Goal: Task Accomplishment & Management: Use online tool/utility

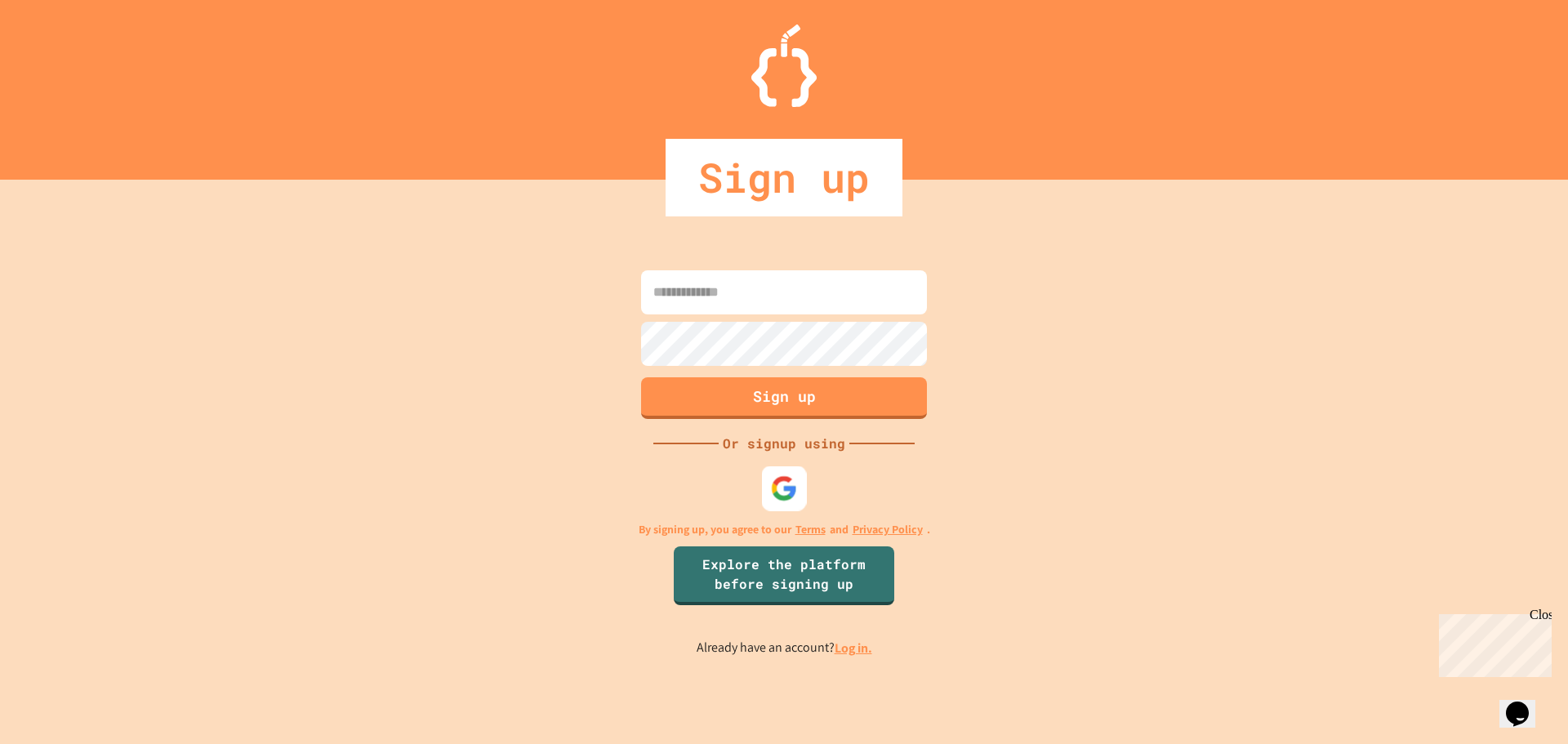
click at [777, 483] on img at bounding box center [784, 488] width 27 height 27
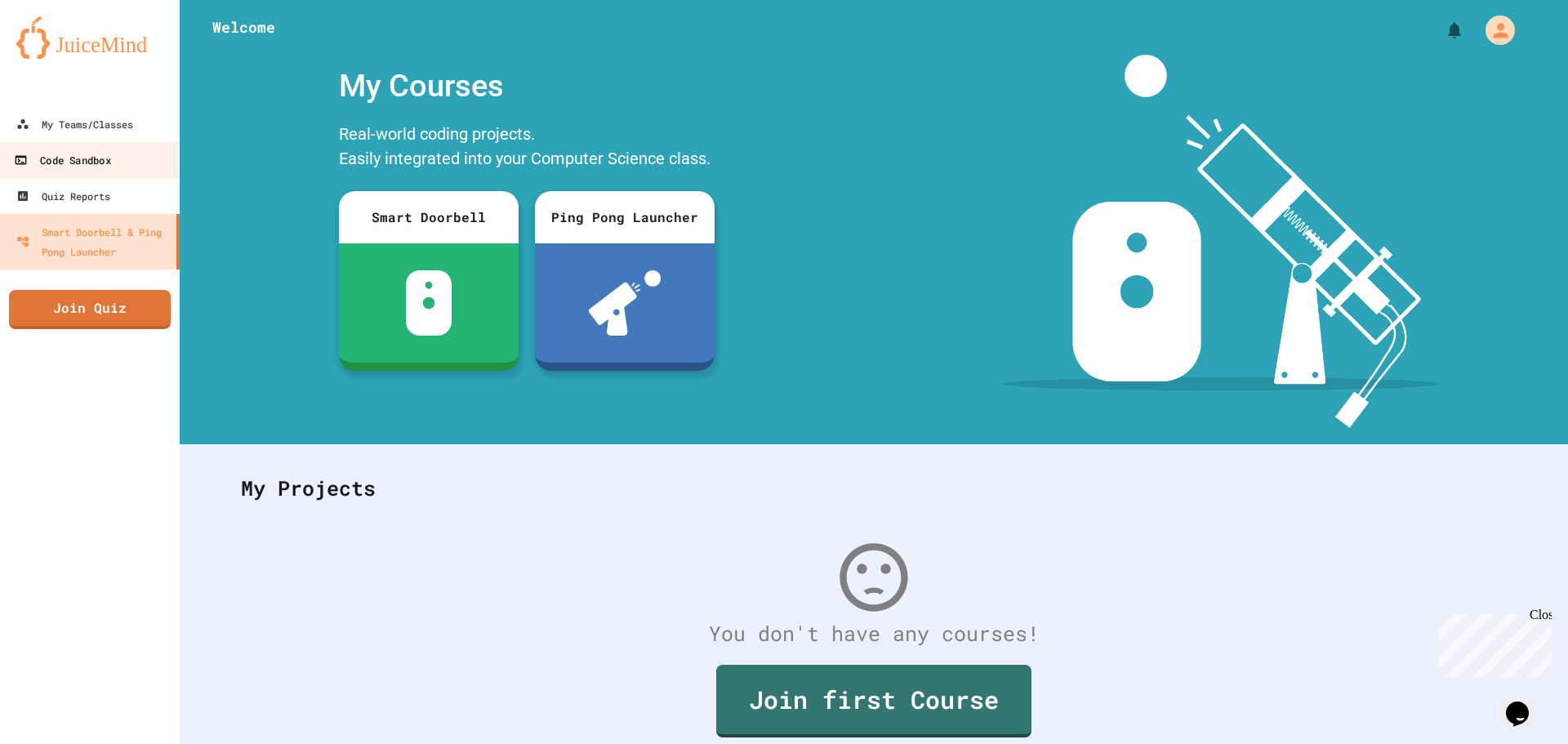
click at [83, 171] on link "Code Sandbox" at bounding box center [90, 159] width 185 height 37
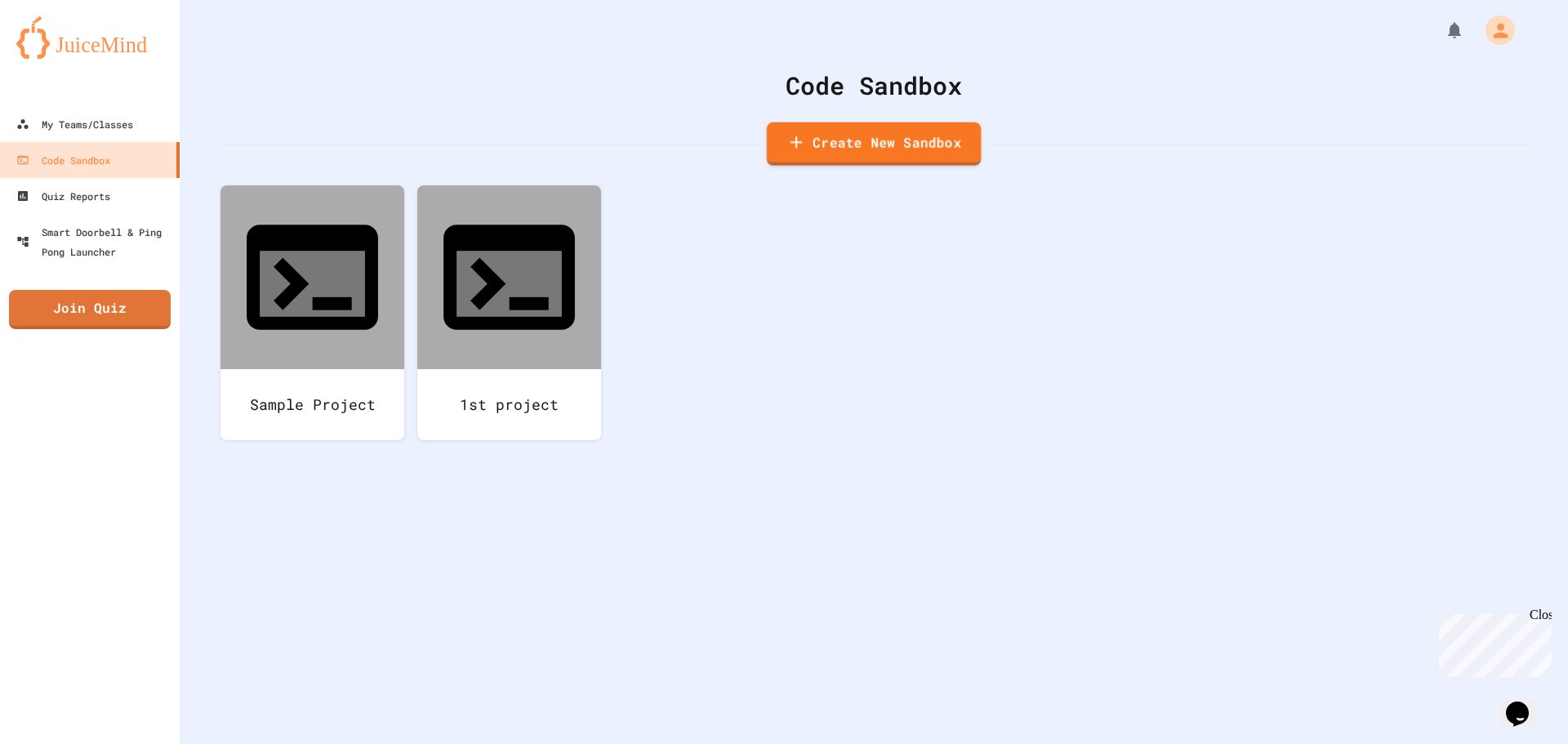
click at [842, 141] on link "Create New Sandbox" at bounding box center [874, 144] width 215 height 44
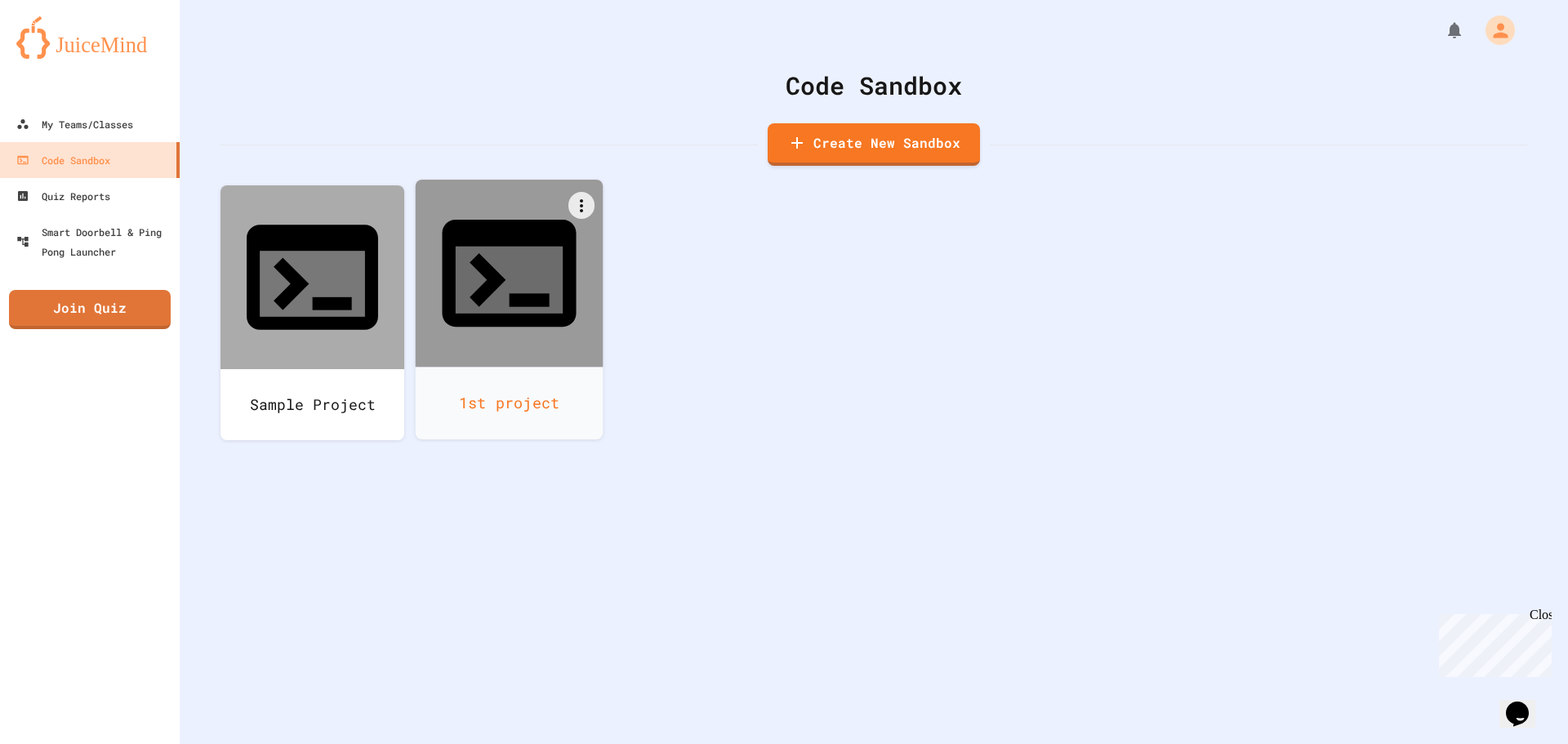
click at [481, 367] on div "1st project" at bounding box center [509, 403] width 188 height 72
